Goal: Check status: Check status

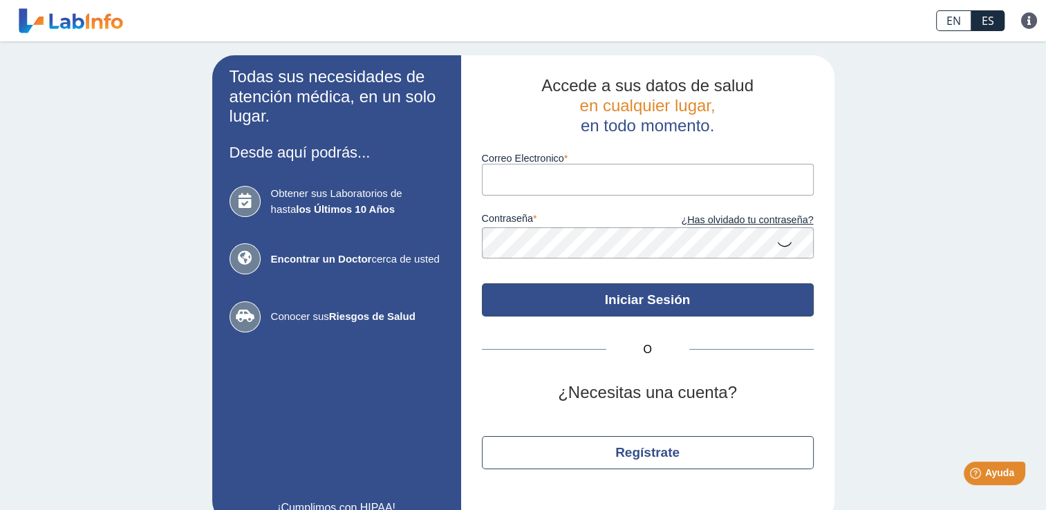
type input "[PERSON_NAME][EMAIL_ADDRESS][DOMAIN_NAME]"
click at [660, 299] on button "Iniciar Sesión" at bounding box center [648, 300] width 332 height 33
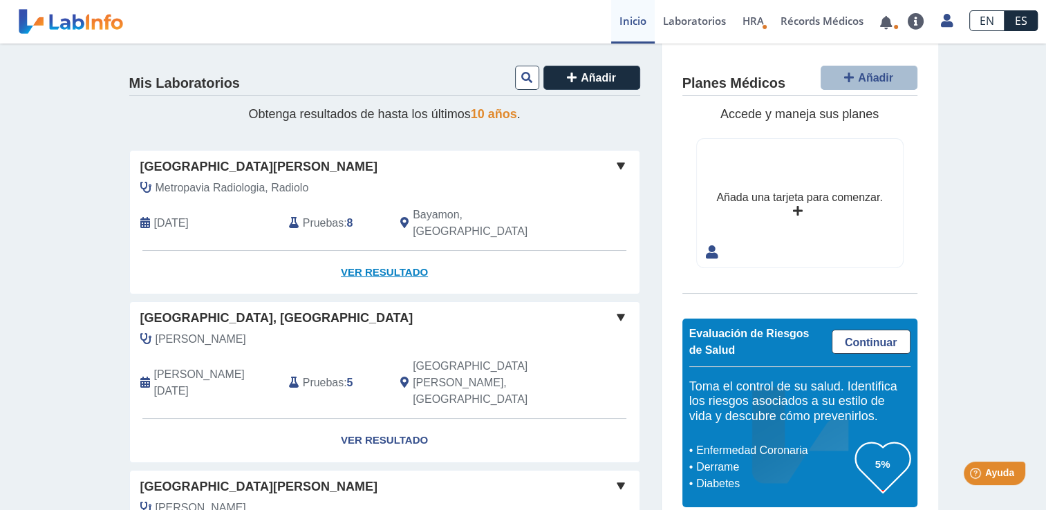
click at [394, 259] on link "Ver Resultado" at bounding box center [385, 273] width 510 height 44
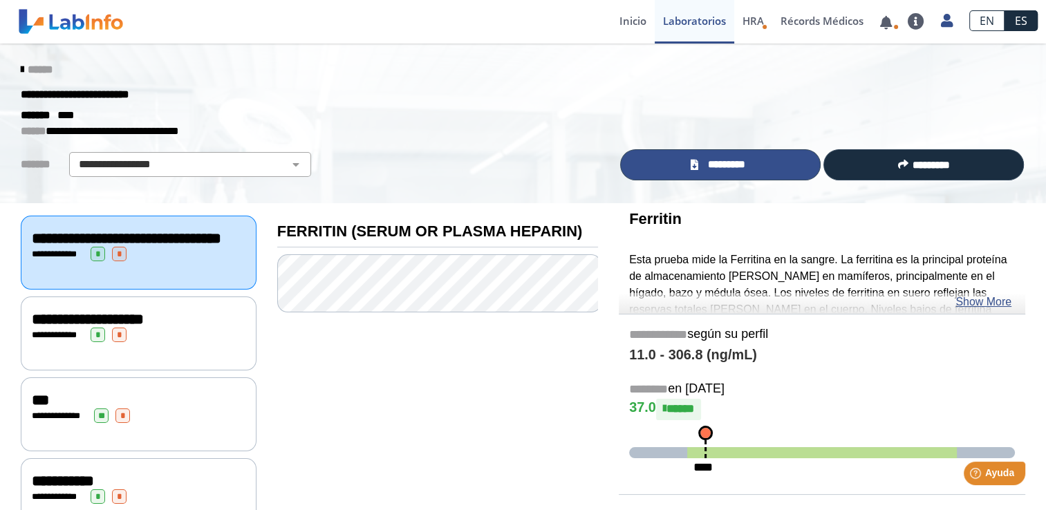
click at [741, 165] on span "*********" at bounding box center [727, 165] width 48 height 16
